Goal: Task Accomplishment & Management: Complete application form

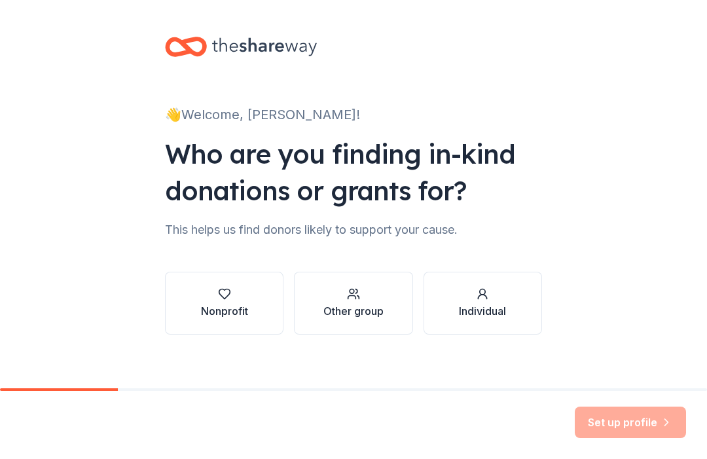
click at [360, 314] on div "Other group" at bounding box center [354, 311] width 60 height 16
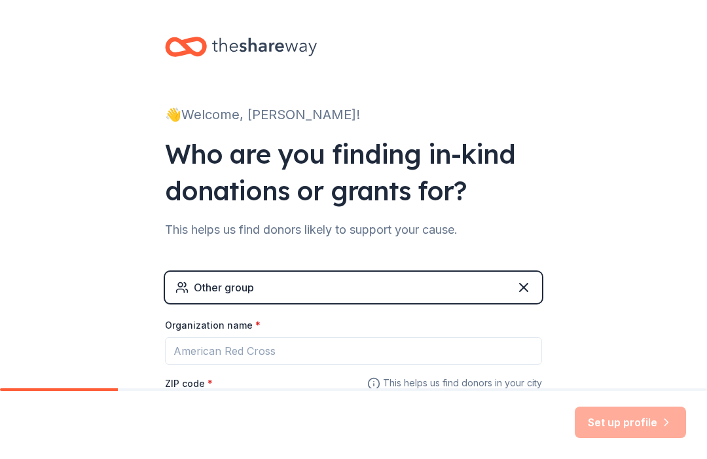
click at [362, 289] on div "Other group" at bounding box center [353, 287] width 377 height 31
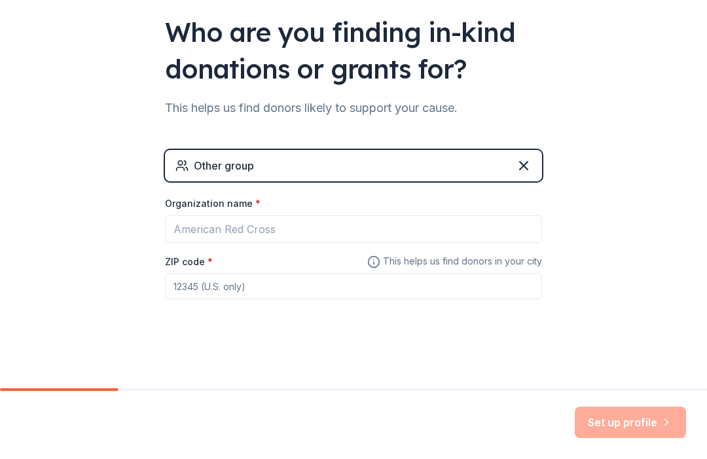
scroll to position [122, 0]
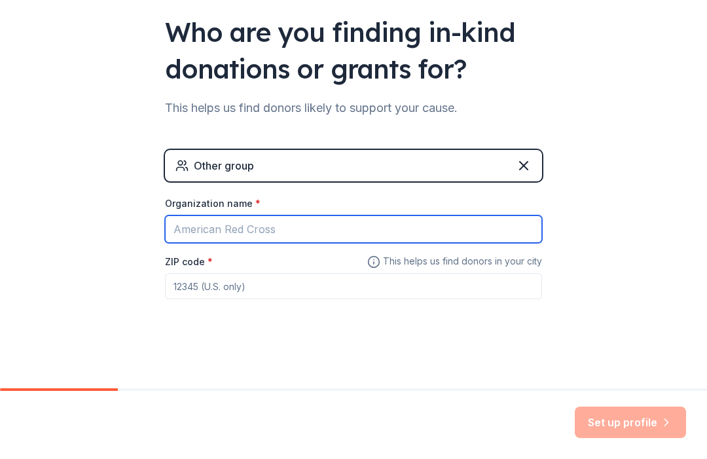
click at [288, 233] on input "Organization name *" at bounding box center [353, 230] width 377 height 28
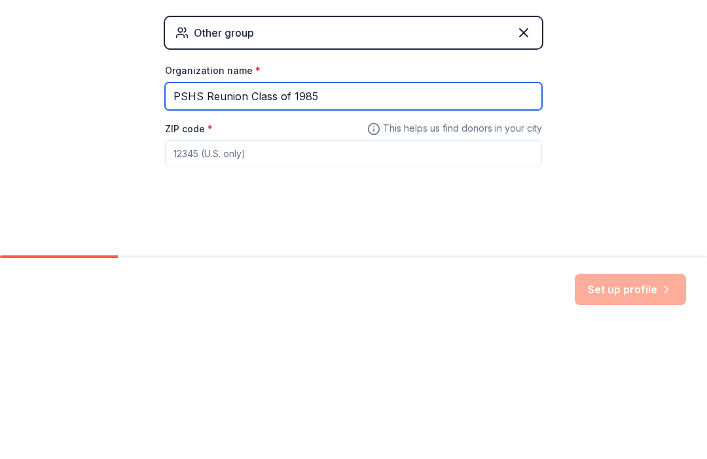
type input "PSHS Reunion Class of 1985"
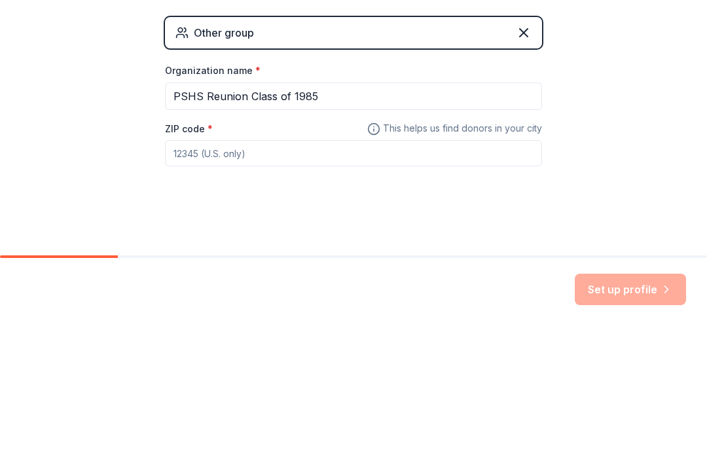
click at [195, 273] on input "ZIP code *" at bounding box center [353, 286] width 377 height 26
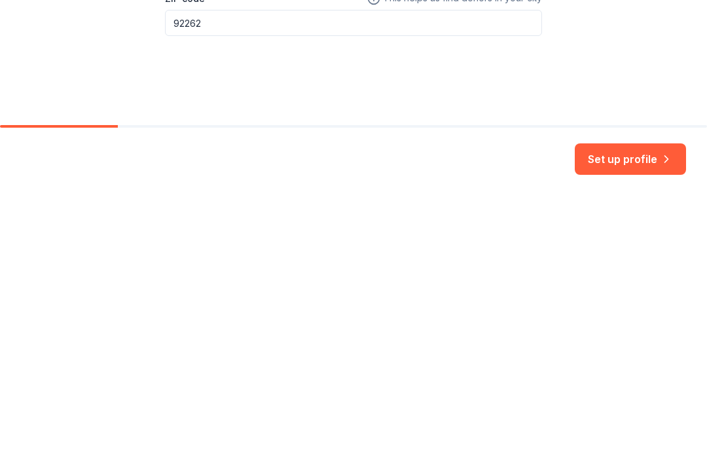
type input "92262"
click at [636, 407] on button "Set up profile" at bounding box center [630, 422] width 111 height 31
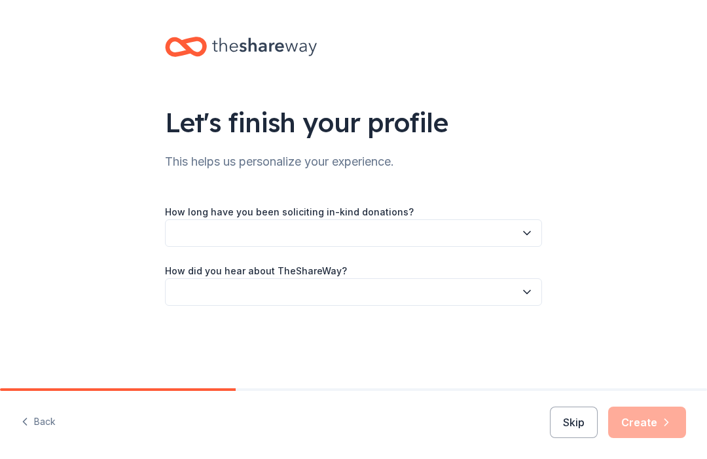
click at [189, 227] on button "button" at bounding box center [353, 233] width 377 height 28
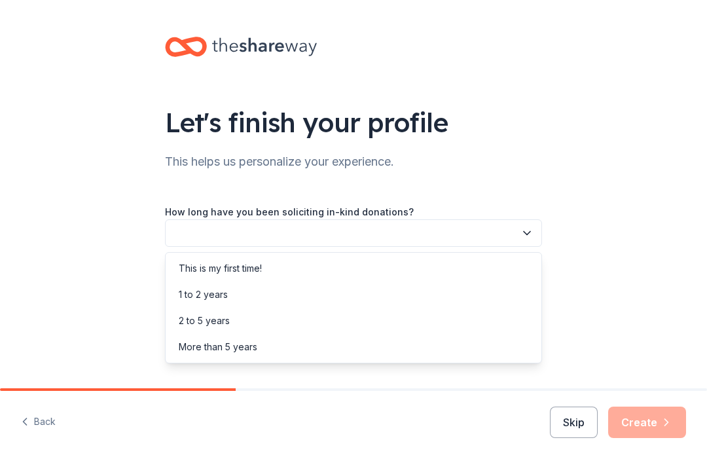
click at [203, 265] on div "This is my first time!" at bounding box center [220, 269] width 83 height 16
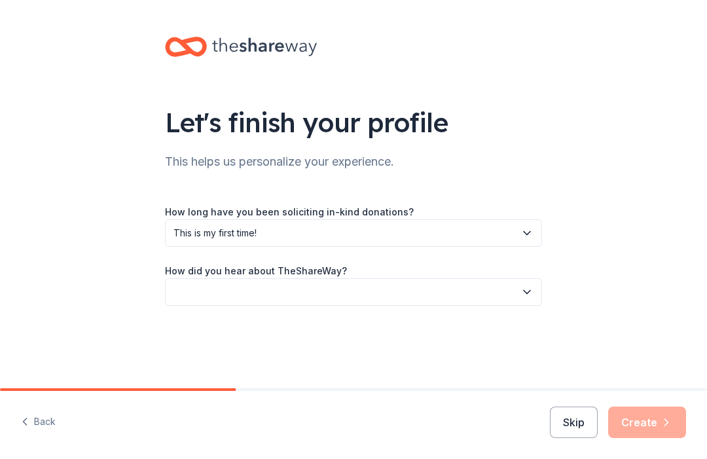
click at [193, 290] on button "button" at bounding box center [353, 292] width 377 height 28
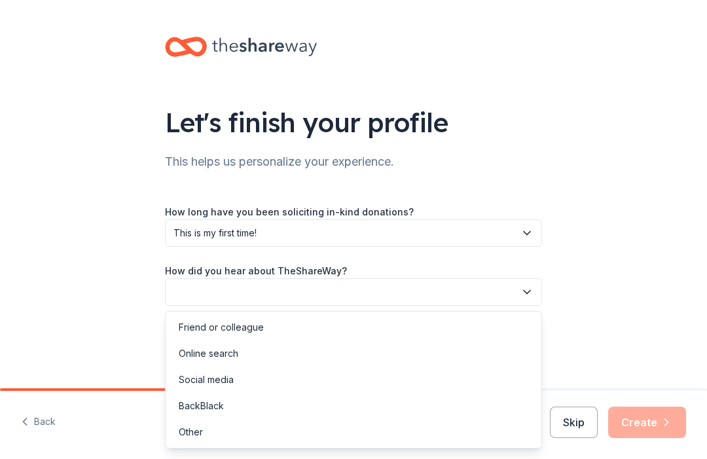
click at [224, 352] on div "Online search" at bounding box center [209, 354] width 60 height 16
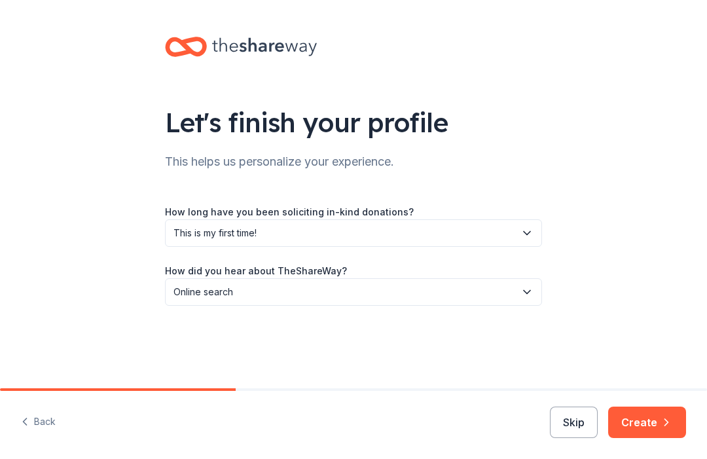
click at [653, 428] on button "Create" at bounding box center [648, 422] width 78 height 31
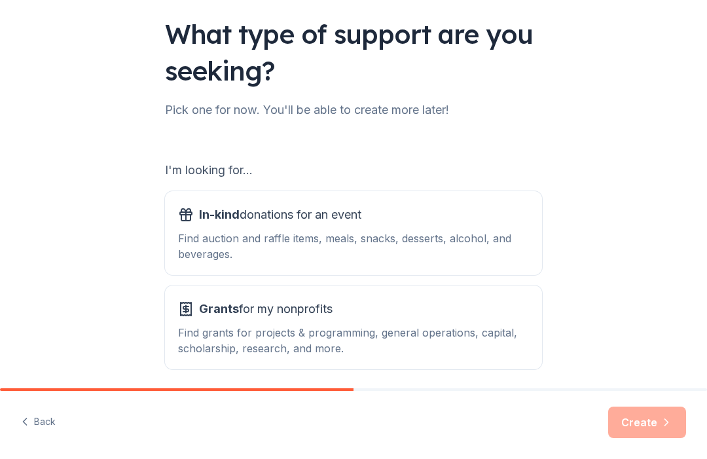
scroll to position [88, 0]
click at [337, 227] on div "In-kind donations for an event Find auction and raffle items, meals, snacks, de…" at bounding box center [353, 234] width 351 height 58
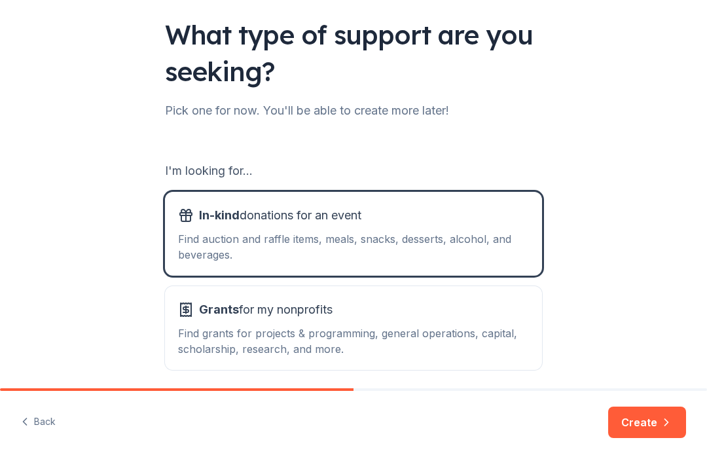
click at [655, 419] on button "Create" at bounding box center [648, 422] width 78 height 31
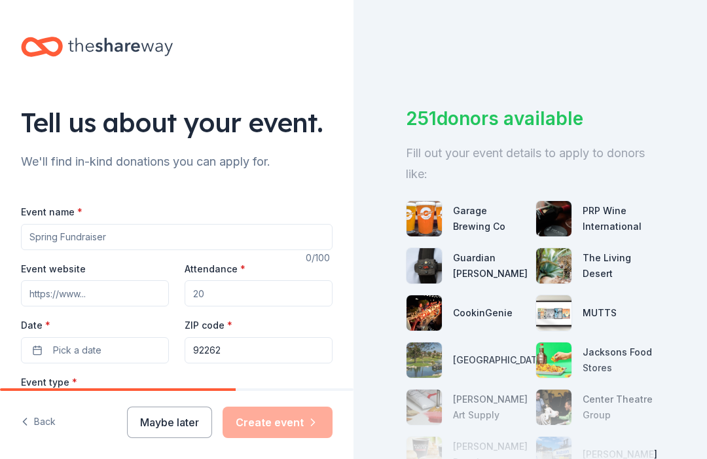
click at [43, 232] on input "Event name *" at bounding box center [177, 237] width 312 height 26
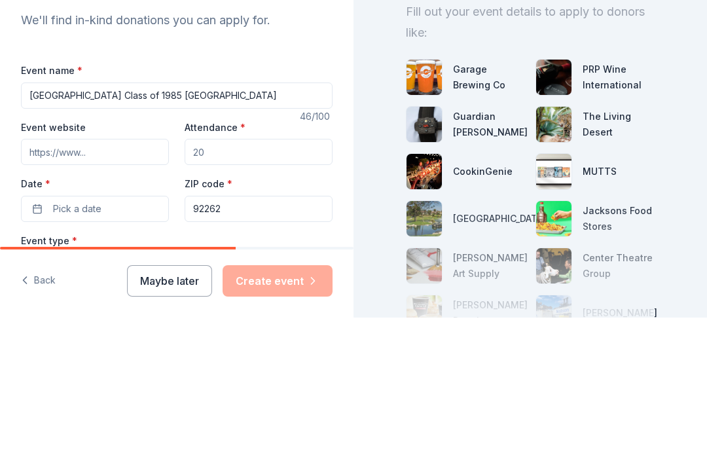
type input "[GEOGRAPHIC_DATA] Class of 1985 [GEOGRAPHIC_DATA]"
click at [47, 280] on input "Event website" at bounding box center [95, 293] width 148 height 26
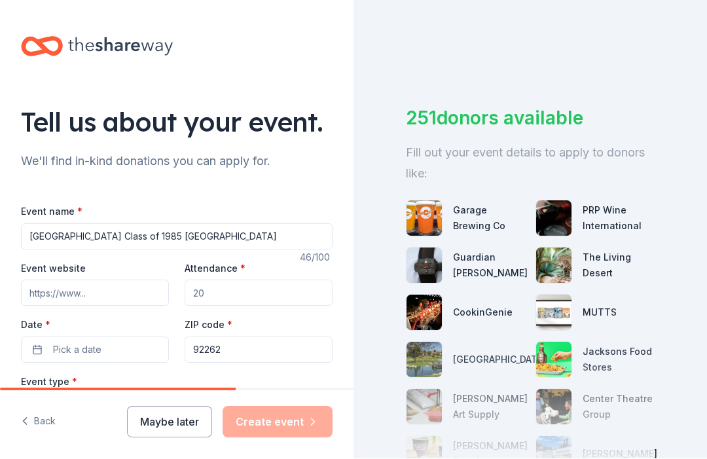
click at [80, 280] on input "Event website" at bounding box center [95, 293] width 148 height 26
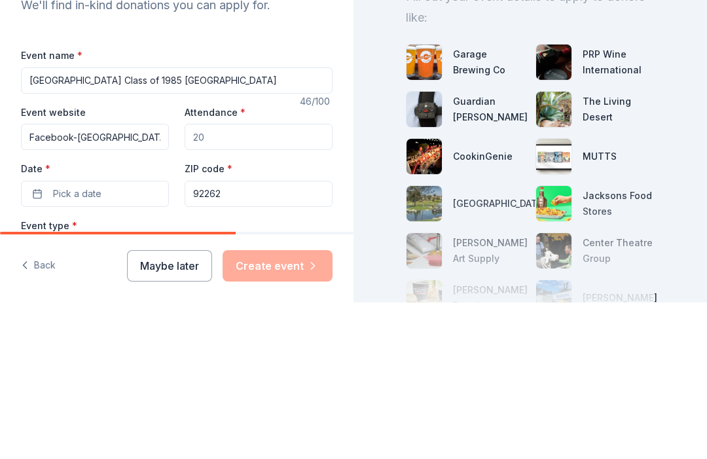
click at [80, 337] on button "Pick a date" at bounding box center [95, 350] width 148 height 26
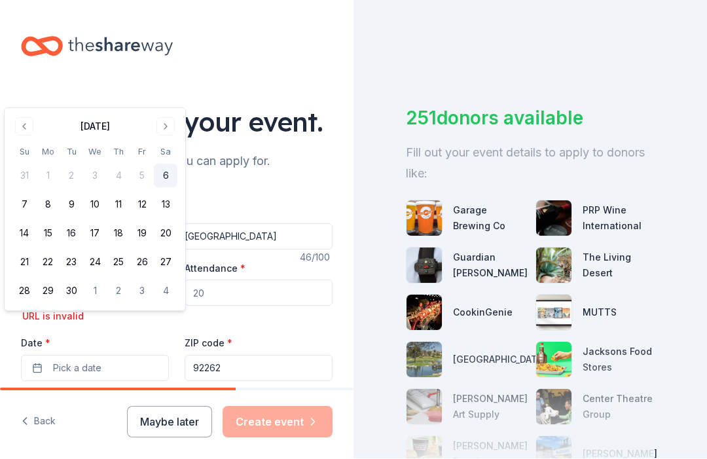
click at [163, 126] on button "Go to next month" at bounding box center [166, 127] width 18 height 18
click at [164, 263] on button "25" at bounding box center [166, 263] width 24 height 24
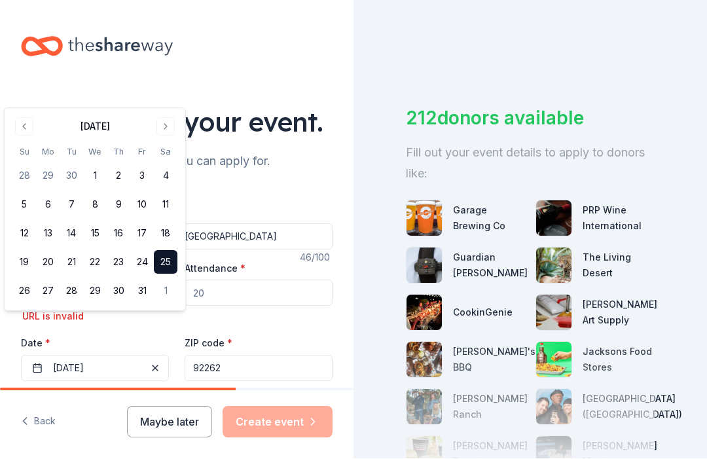
click at [288, 287] on div "Event website Facebook-[GEOGRAPHIC_DATA] Class of '85 and Instagram URL is inva…" at bounding box center [177, 321] width 312 height 121
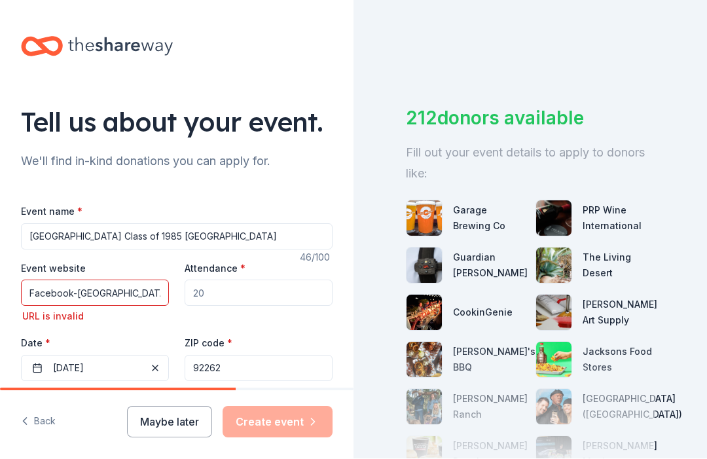
click at [90, 280] on input "Facebook-[GEOGRAPHIC_DATA] Class of '85 and Instagram" at bounding box center [95, 293] width 148 height 26
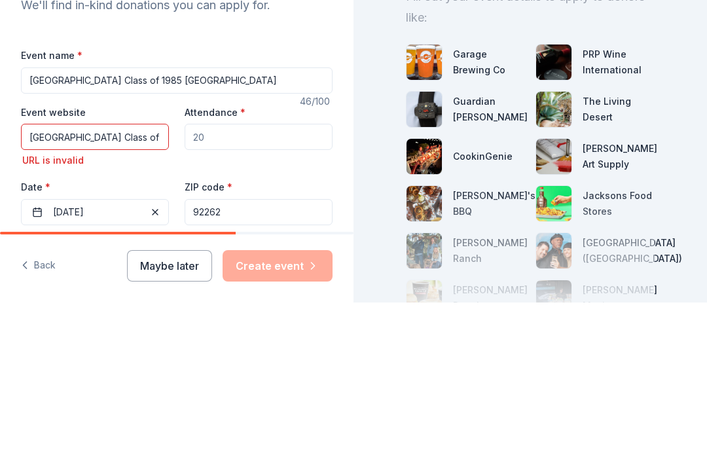
type input "Springs High School Class of '85 and Instagram"
